Goal: Check status: Check status

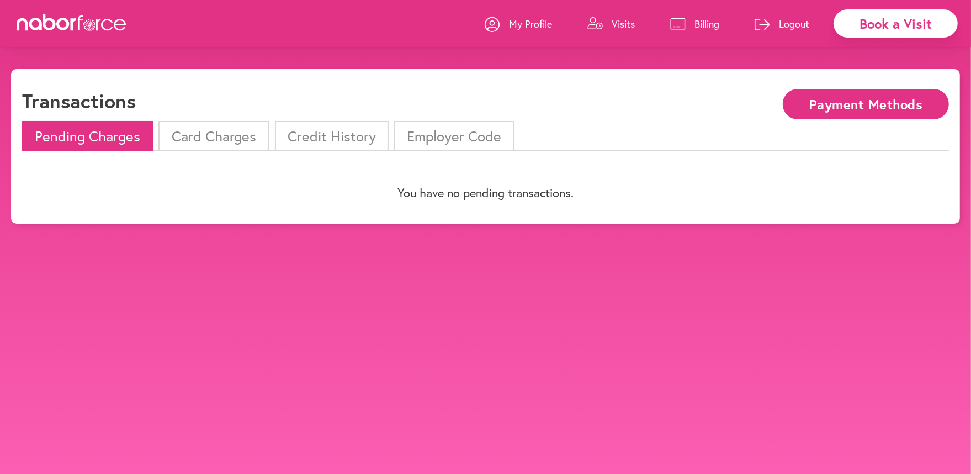
click at [95, 135] on li "Pending Charges" at bounding box center [87, 136] width 131 height 30
click at [526, 22] on p "My Profile" at bounding box center [530, 23] width 43 height 13
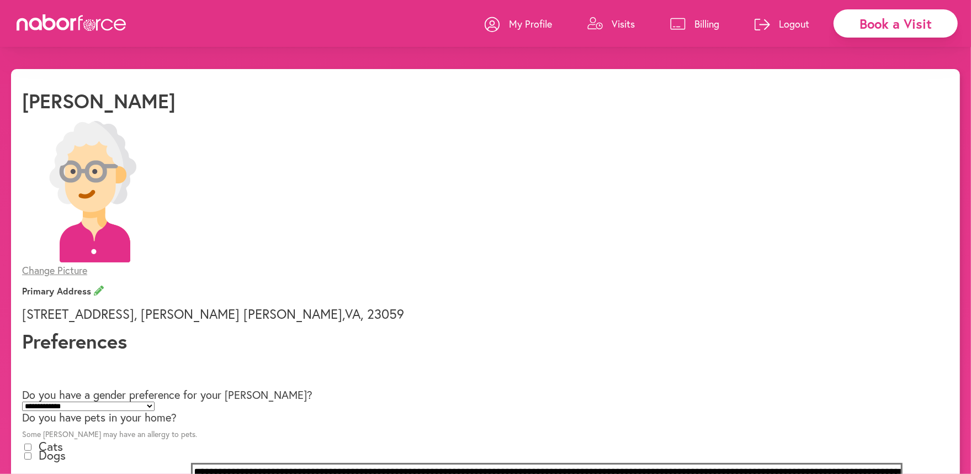
click at [706, 20] on p "Billing" at bounding box center [707, 23] width 25 height 13
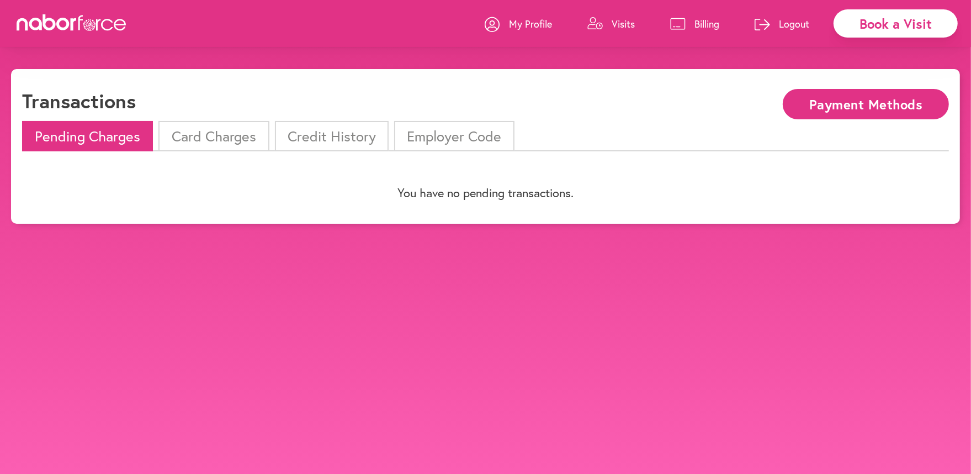
click at [122, 134] on li "Pending Charges" at bounding box center [87, 136] width 131 height 30
